Goal: Information Seeking & Learning: Learn about a topic

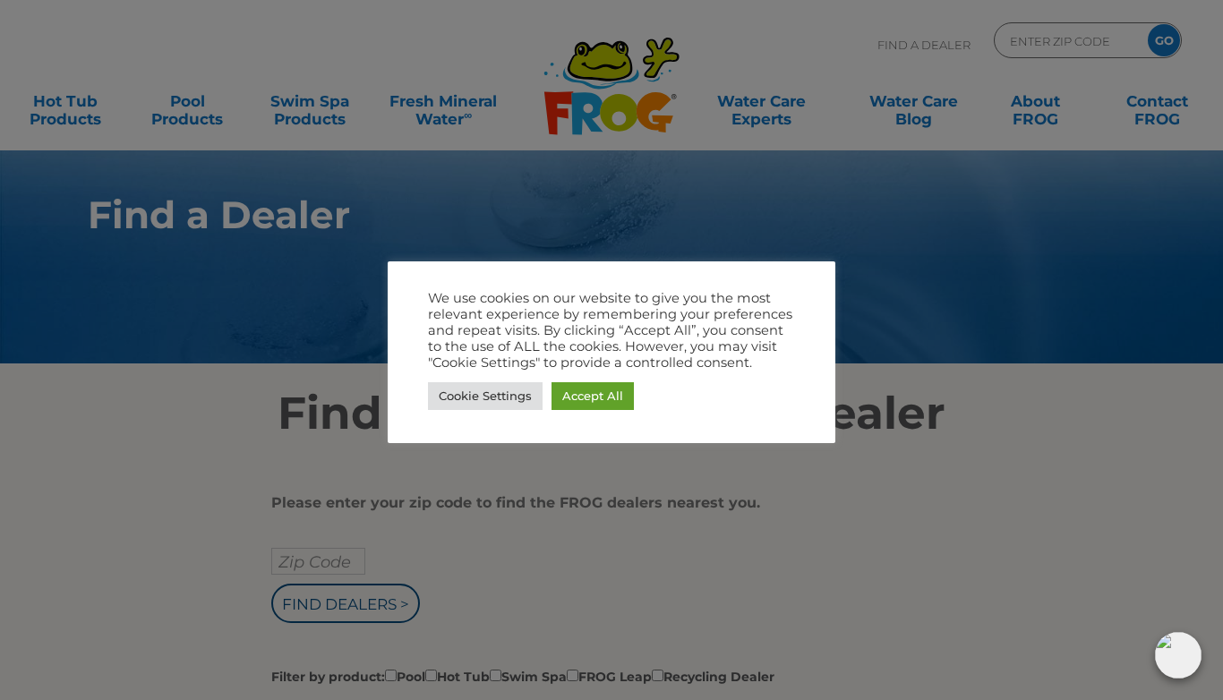
click at [605, 399] on link "Accept All" at bounding box center [593, 396] width 82 height 28
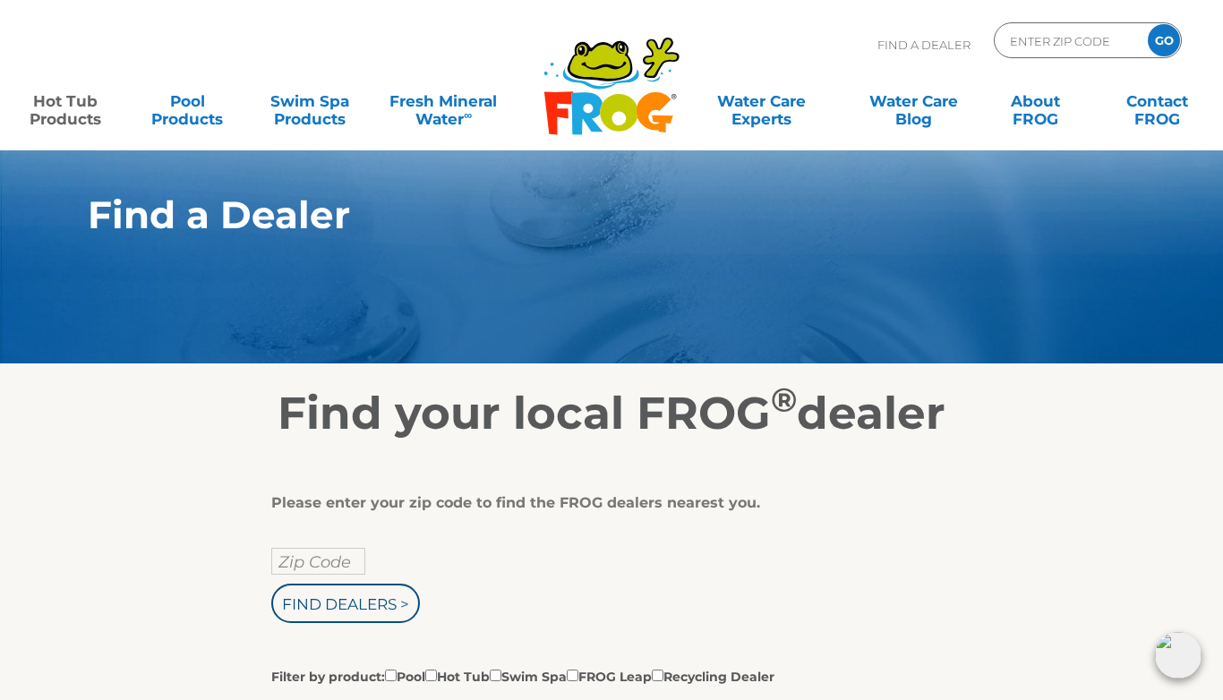
click at [70, 115] on link "Hot Tub Products" at bounding box center [65, 101] width 95 height 36
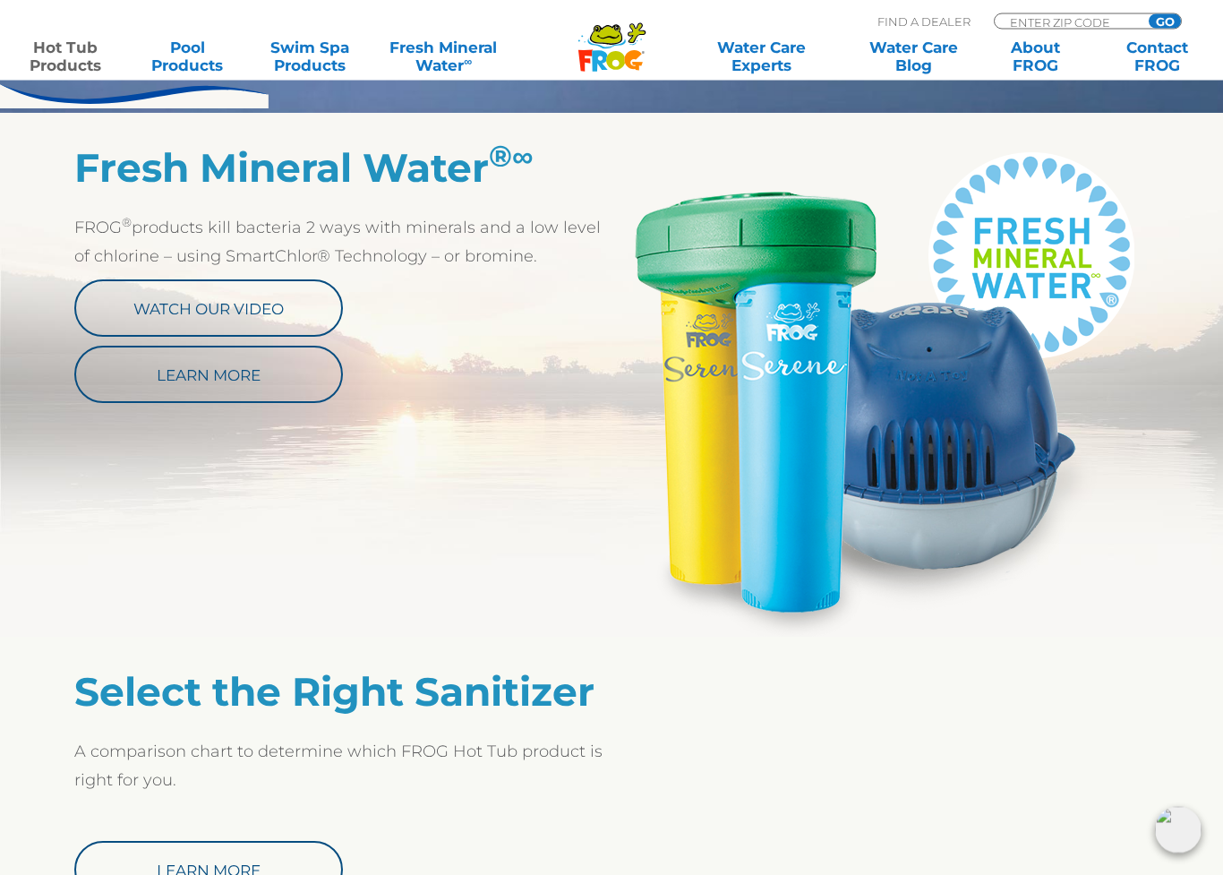
scroll to position [924, 0]
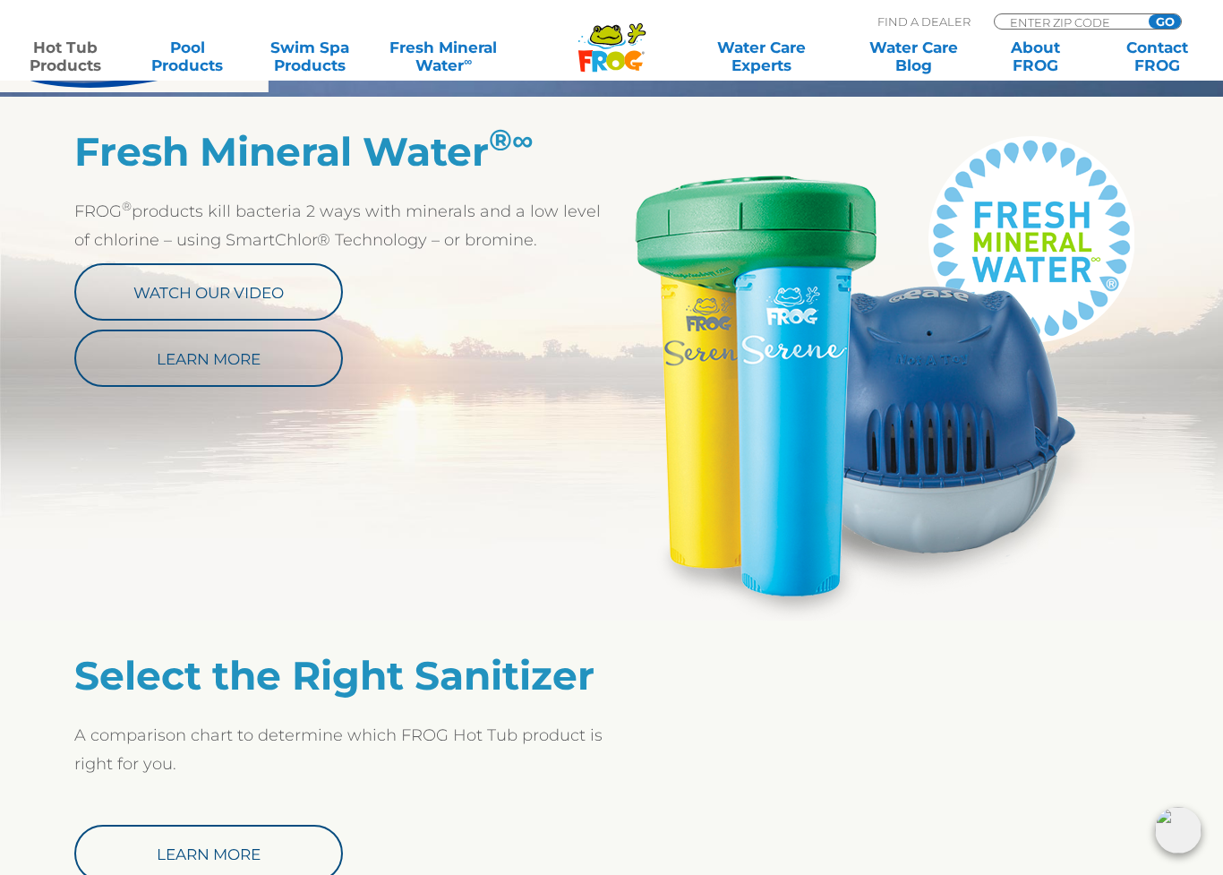
click at [268, 680] on h2 "Select the Right Sanitizer" at bounding box center [342, 675] width 537 height 47
click at [247, 654] on h2 "Select the Right Sanitizer" at bounding box center [342, 675] width 537 height 47
click at [1035, 54] on link "About FROG" at bounding box center [1036, 57] width 95 height 36
click at [1034, 632] on section "Select the Right Sanitizer A comparison chart to determine which FROG Hot Tub p…" at bounding box center [611, 752] width 1223 height 262
click at [182, 64] on link "Pool Products" at bounding box center [187, 57] width 95 height 36
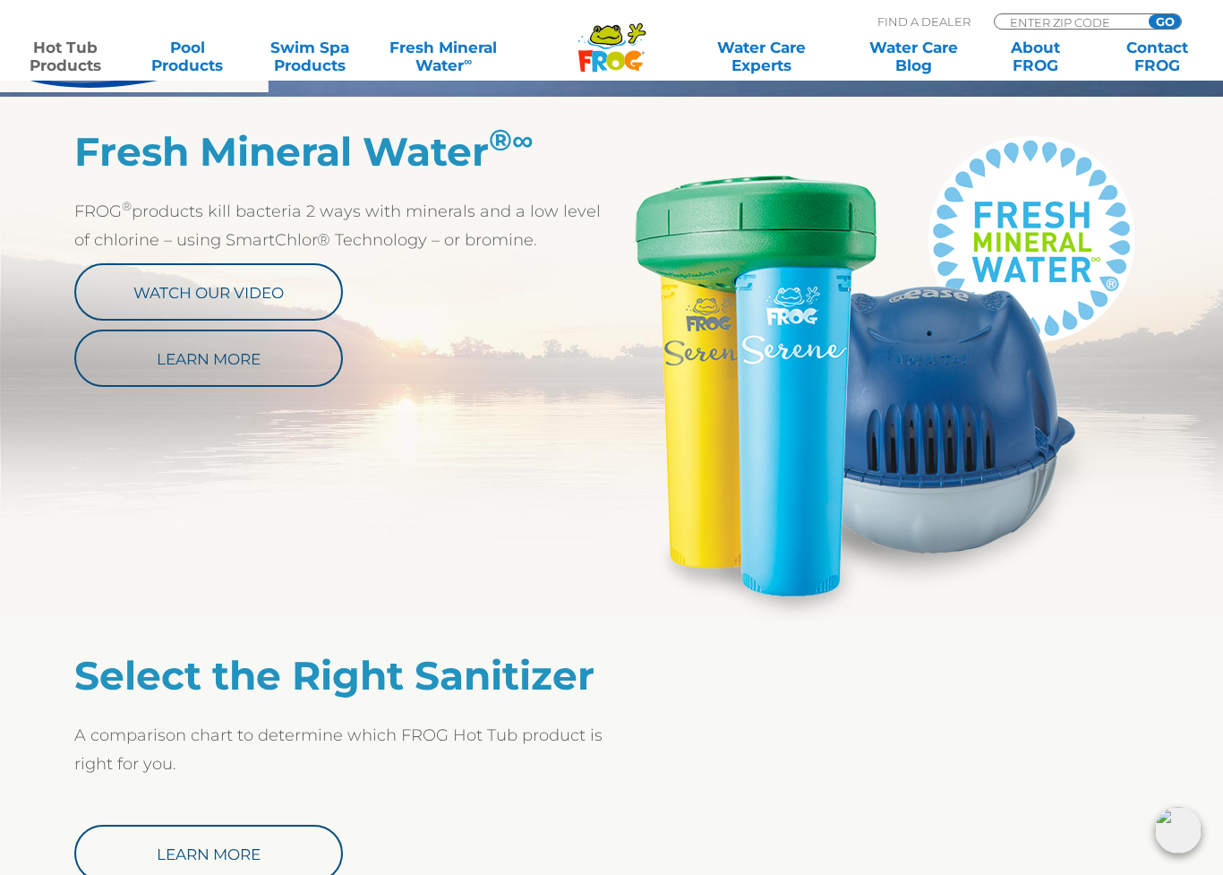
click at [1058, 670] on div at bounding box center [880, 666] width 537 height 29
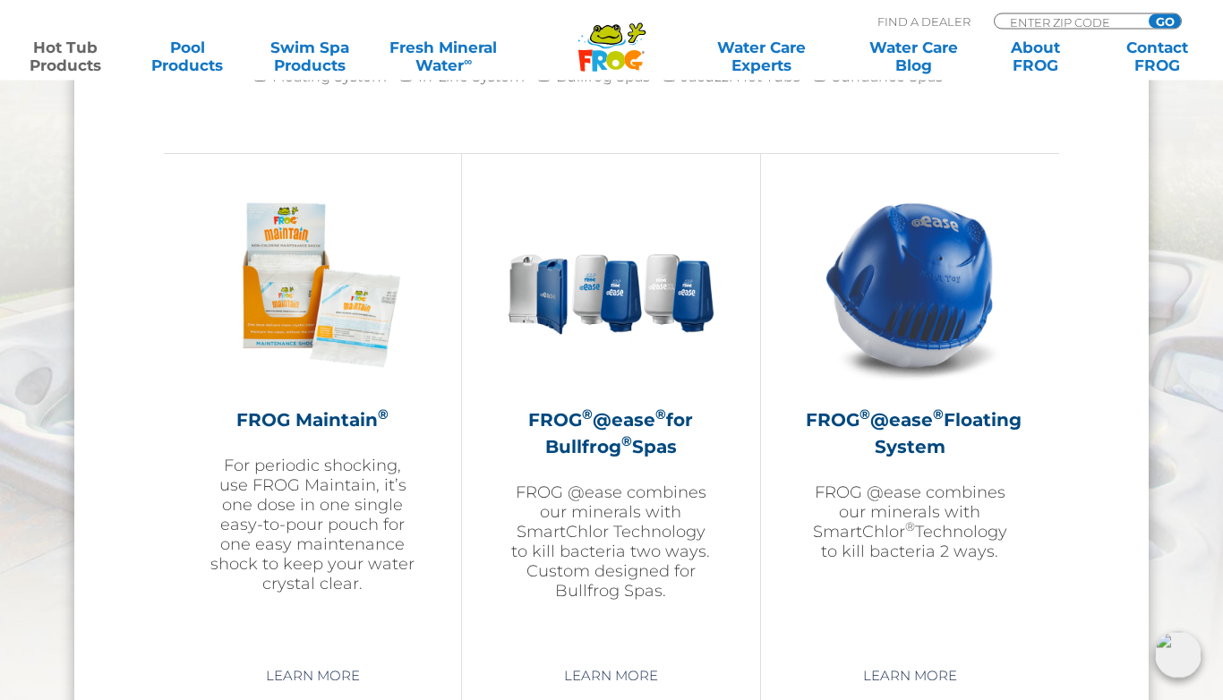
scroll to position [1923, 0]
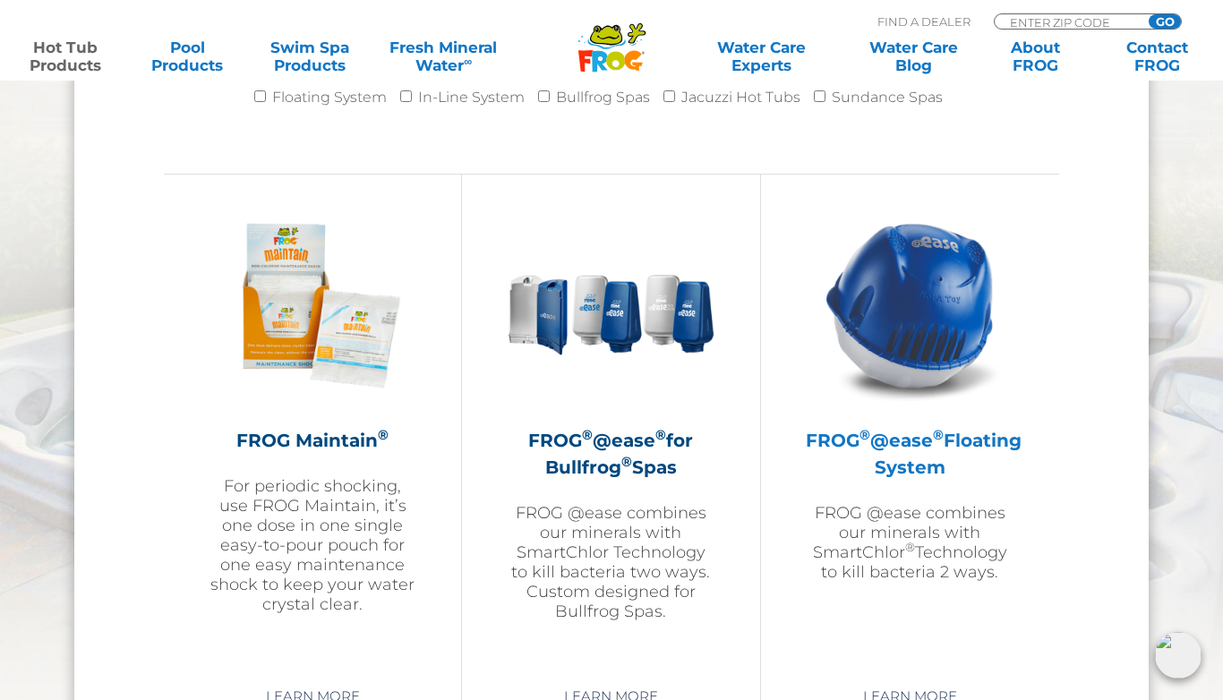
click at [965, 330] on img at bounding box center [910, 306] width 208 height 208
